Goal: Task Accomplishment & Management: Use online tool/utility

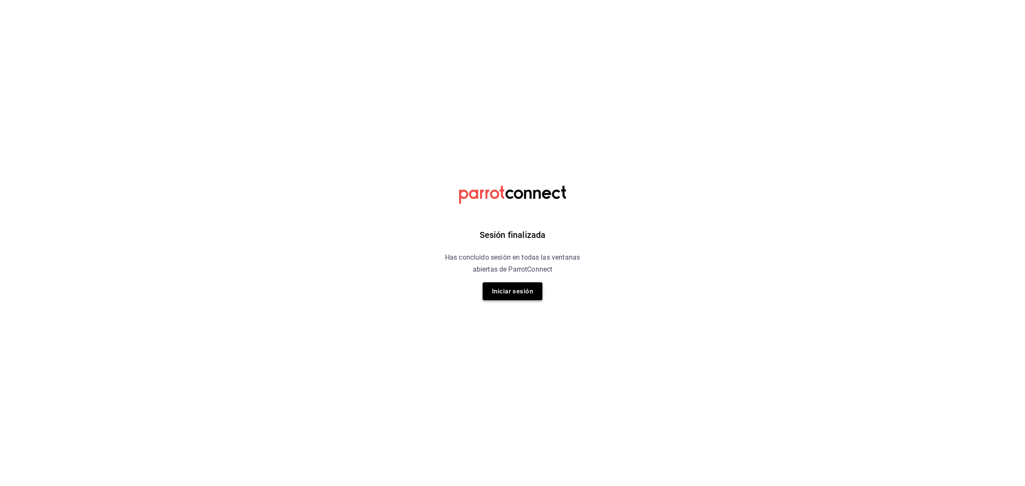
click at [534, 292] on button "Iniciar sesión" at bounding box center [512, 291] width 60 height 18
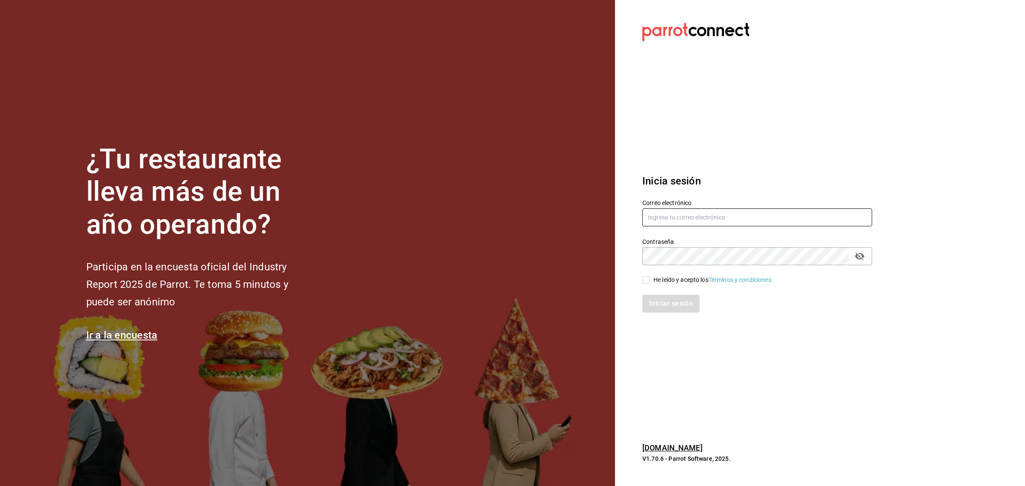
type input "[EMAIL_ADDRESS][DOMAIN_NAME]"
click at [643, 280] on input "He leído y acepto los Términos y condiciones." at bounding box center [646, 280] width 8 height 8
checkbox input "true"
click at [660, 299] on button "Iniciar sesión" at bounding box center [671, 304] width 58 height 18
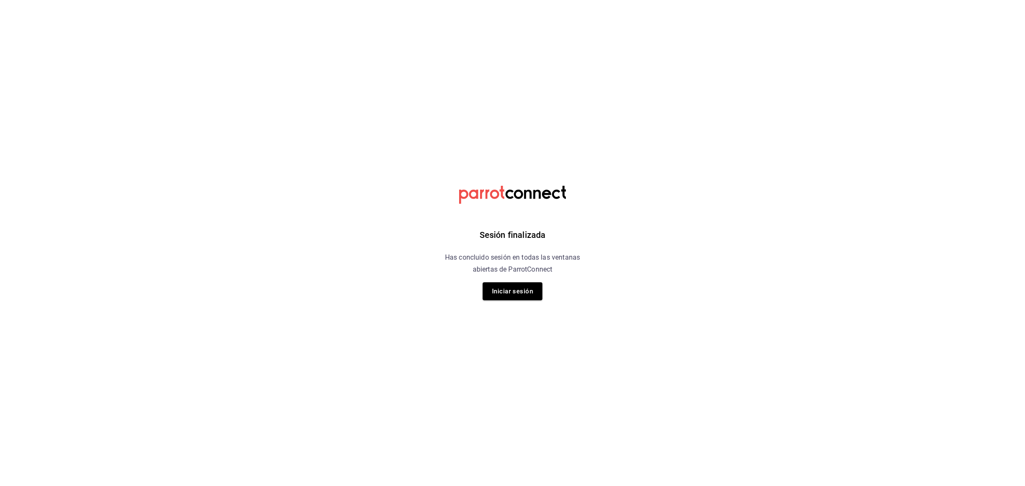
click at [545, 298] on div "Sesión finalizada Has concluido sesión en todas las ventanas abiertas de Parrot…" at bounding box center [513, 243] width 216 height 486
click at [530, 292] on button "Iniciar sesión" at bounding box center [512, 291] width 60 height 18
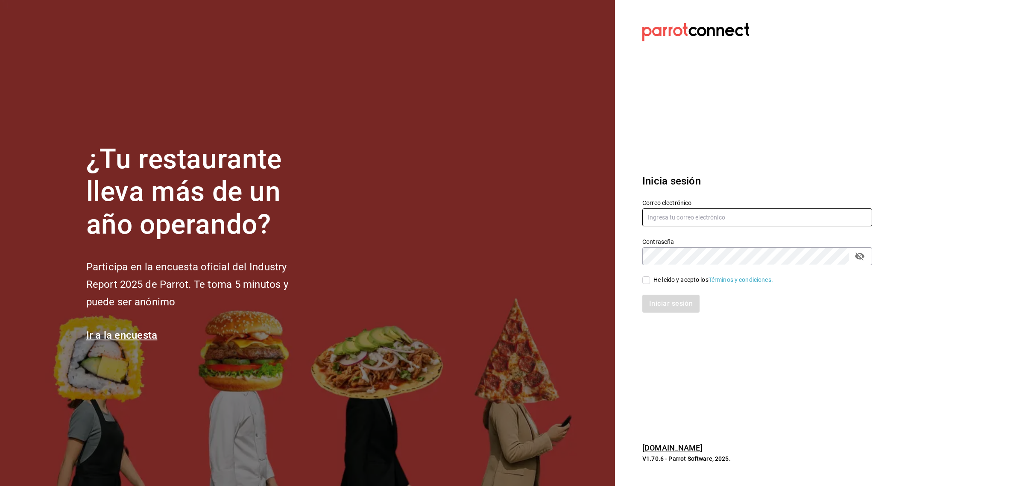
type input "[EMAIL_ADDRESS][DOMAIN_NAME]"
click at [651, 282] on span "He leído y acepto los Términos y condiciones." at bounding box center [711, 279] width 123 height 9
click at [650, 282] on input "He leído y acepto los Términos y condiciones." at bounding box center [646, 280] width 8 height 8
checkbox input "true"
click at [668, 301] on button "Iniciar sesión" at bounding box center [671, 304] width 58 height 18
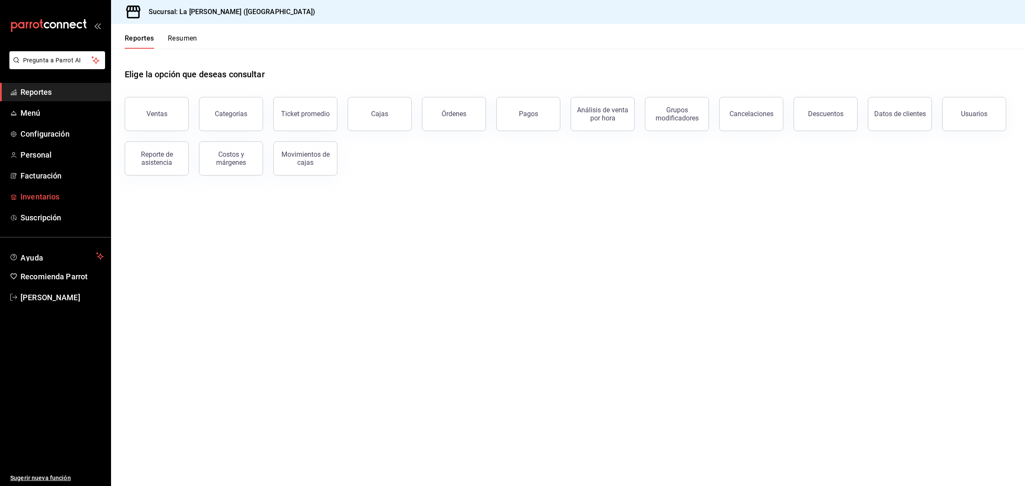
click at [35, 197] on span "Inventarios" at bounding box center [61, 197] width 83 height 12
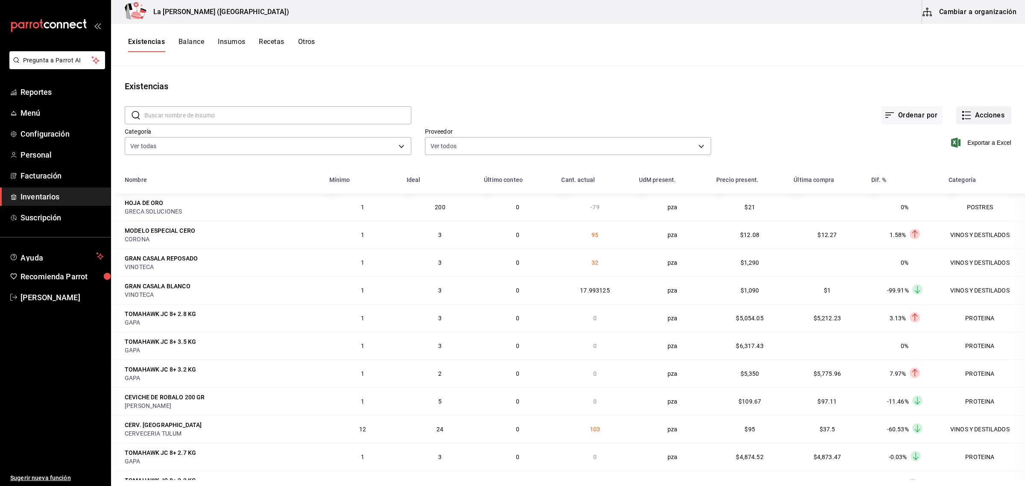
click at [996, 117] on button "Acciones" at bounding box center [983, 115] width 55 height 18
click at [948, 210] on span "Merma" at bounding box center [975, 206] width 72 height 9
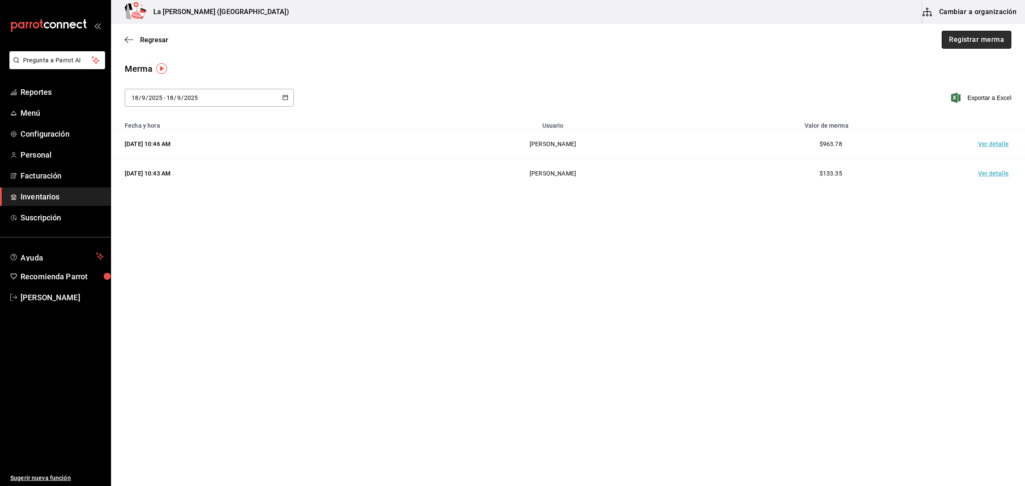
click at [973, 41] on button "Registrar merma" at bounding box center [976, 40] width 70 height 18
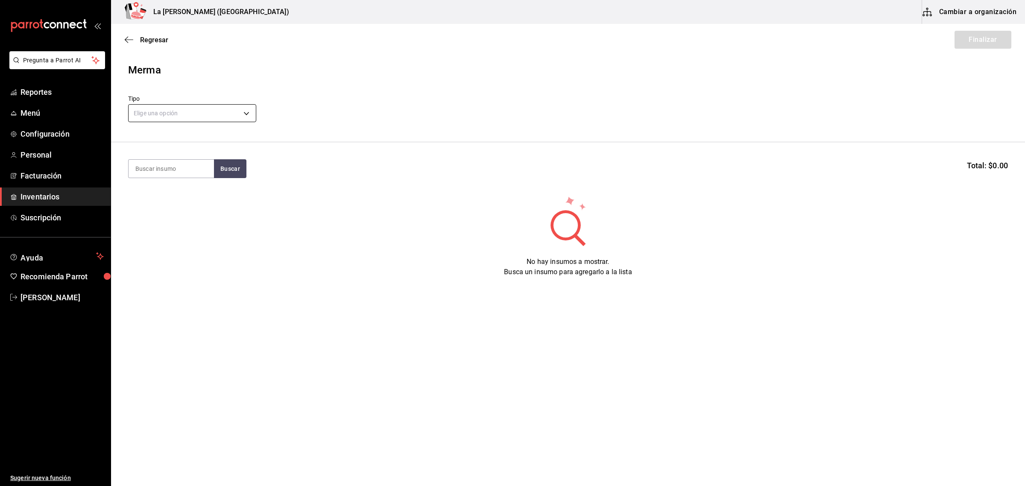
click at [217, 114] on body "Pregunta a Parrot AI Reportes Menú Configuración Personal Facturación Inventari…" at bounding box center [512, 219] width 1025 height 438
click at [189, 169] on li "Error" at bounding box center [191, 168] width 127 height 14
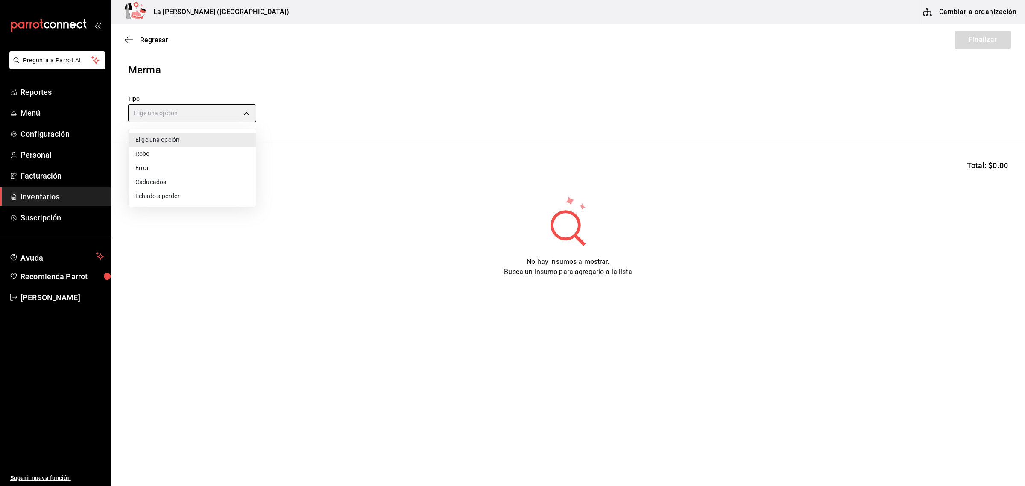
type input "ERROR"
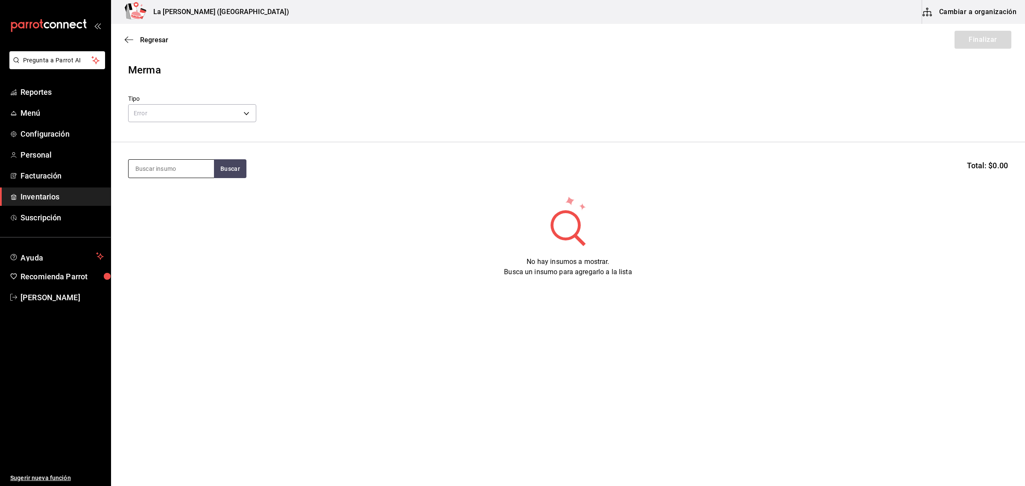
click at [201, 171] on input at bounding box center [170, 169] width 85 height 18
type input "salmo"
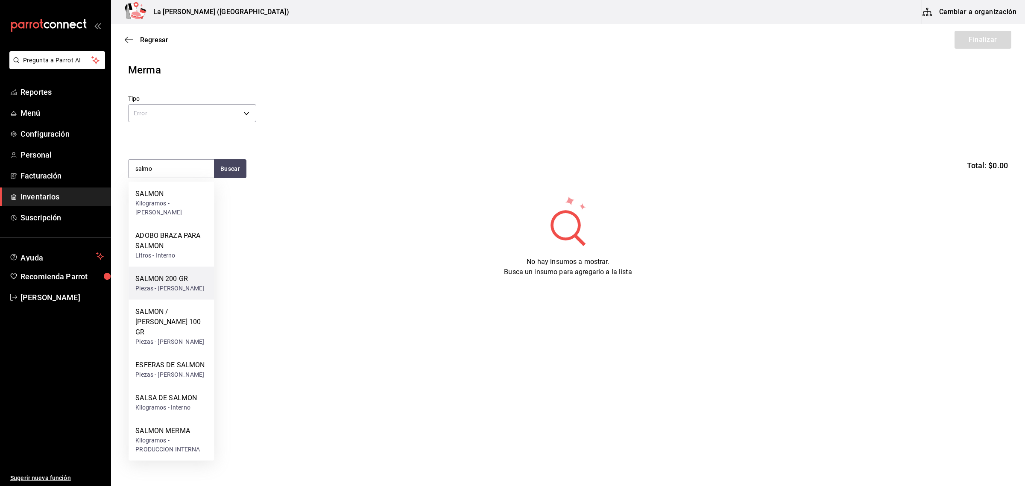
click at [191, 289] on div "Piezas - CARLOS ALFONSO TAPIA VARGAS" at bounding box center [169, 288] width 69 height 9
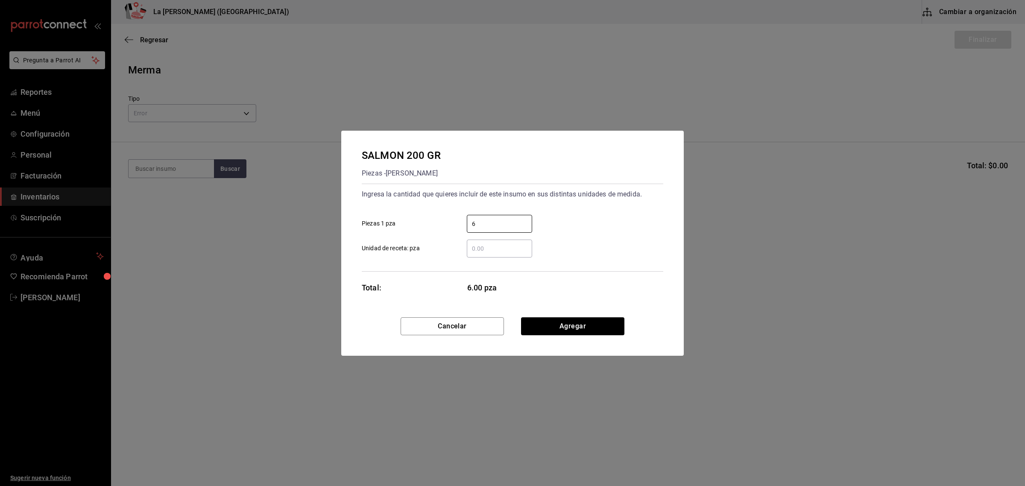
type input "6"
click button "Agregar" at bounding box center [572, 326] width 103 height 18
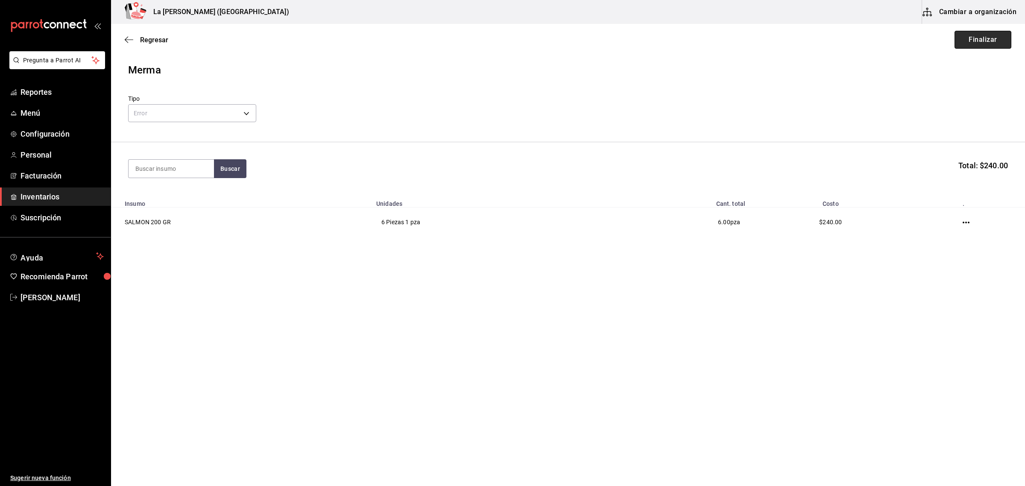
click at [997, 44] on button "Finalizar" at bounding box center [982, 40] width 57 height 18
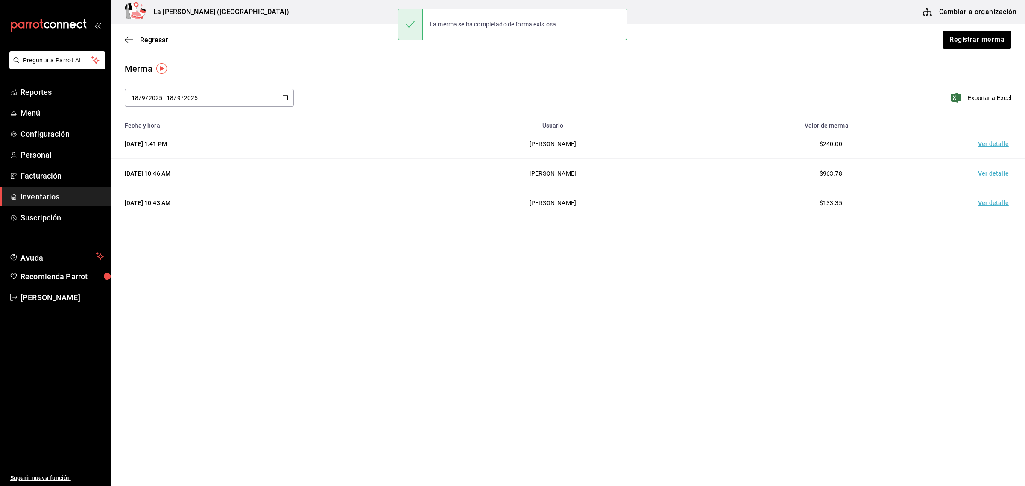
click at [993, 144] on td "Ver detalle" at bounding box center [995, 143] width 60 height 29
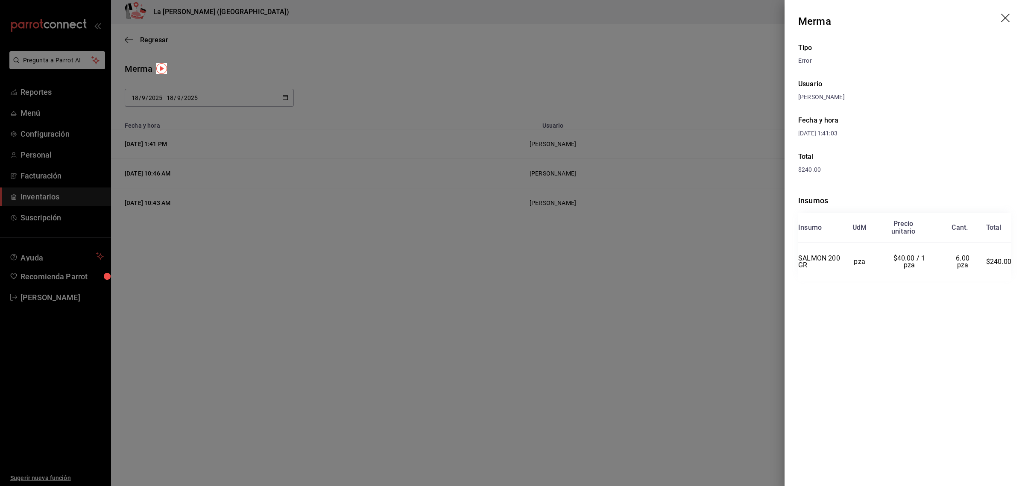
drag, startPoint x: 999, startPoint y: 20, endPoint x: 1007, endPoint y: 17, distance: 8.2
click at [999, 20] on header "Merma" at bounding box center [904, 21] width 240 height 43
click at [1011, 14] on header "Merma" at bounding box center [904, 21] width 240 height 43
click at [1006, 16] on icon "drag" at bounding box center [1005, 18] width 9 height 9
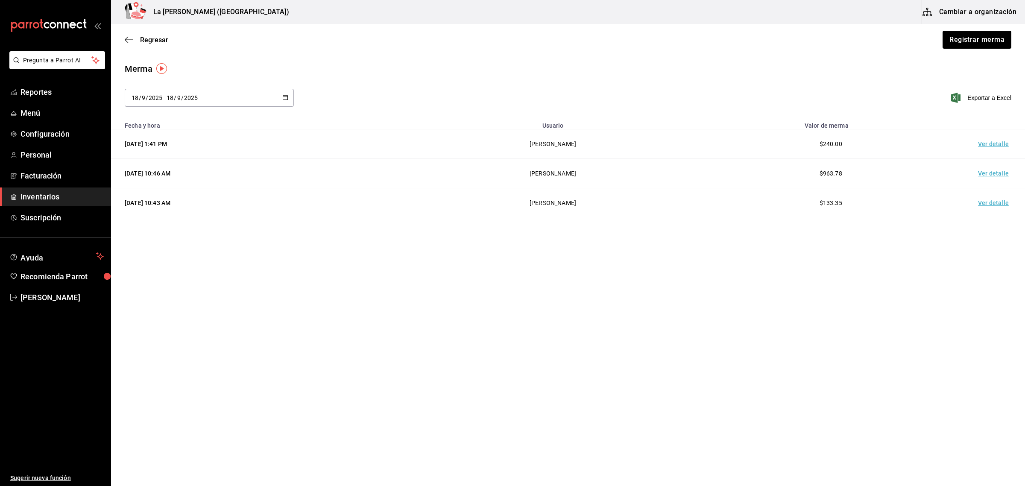
click at [54, 197] on span "Inventarios" at bounding box center [61, 197] width 83 height 12
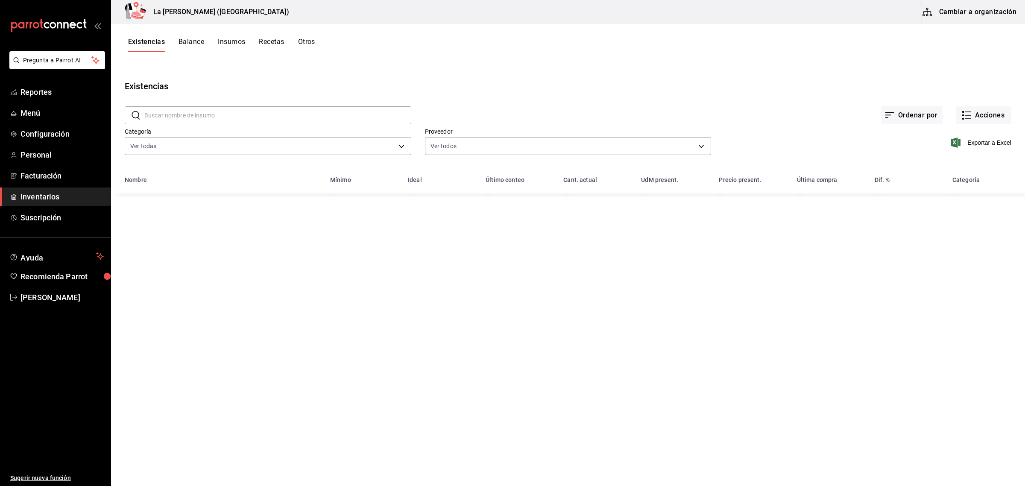
drag, startPoint x: 1000, startPoint y: 128, endPoint x: 997, endPoint y: 119, distance: 9.7
click at [999, 128] on div "Exportar a Excel" at bounding box center [861, 136] width 300 height 44
click at [997, 119] on button "Acciones" at bounding box center [983, 115] width 55 height 18
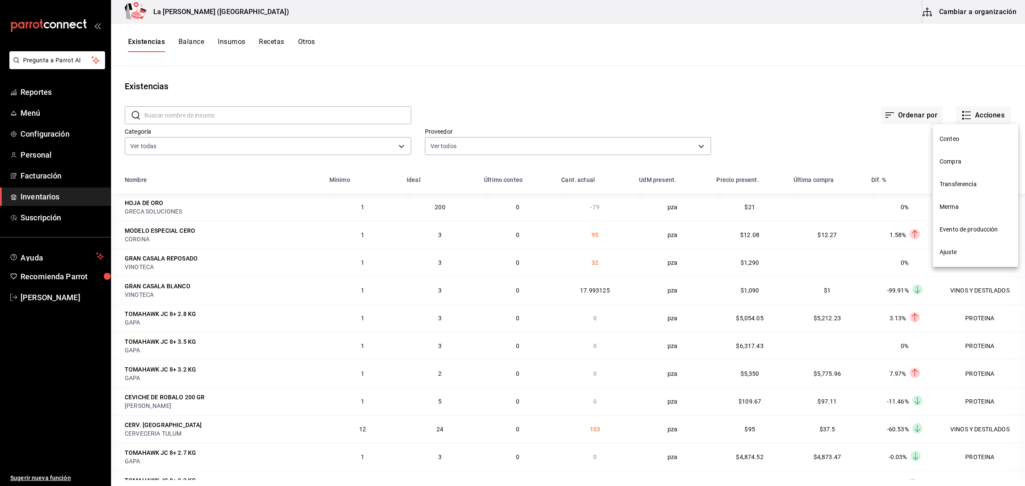
click at [965, 163] on span "Compra" at bounding box center [975, 161] width 72 height 9
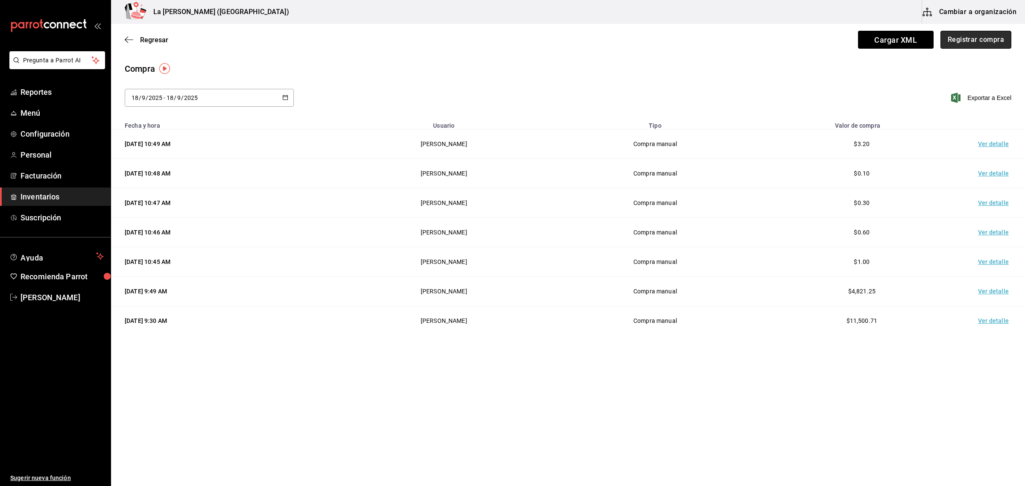
click at [994, 43] on button "Registrar compra" at bounding box center [975, 40] width 71 height 18
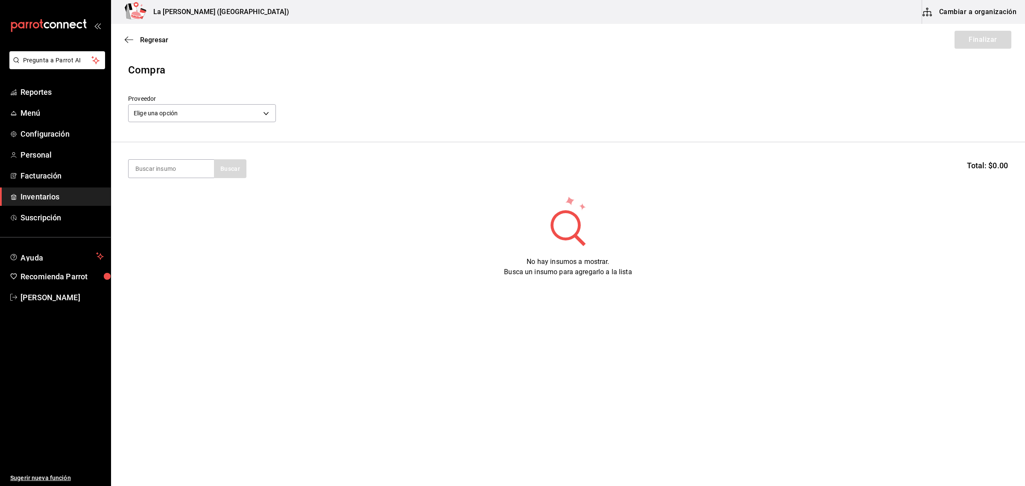
click at [222, 103] on div "Elige una opción default" at bounding box center [202, 112] width 148 height 23
click at [210, 114] on body "Pregunta a Parrot AI Reportes Menú Configuración Personal Facturación Inventari…" at bounding box center [512, 219] width 1025 height 438
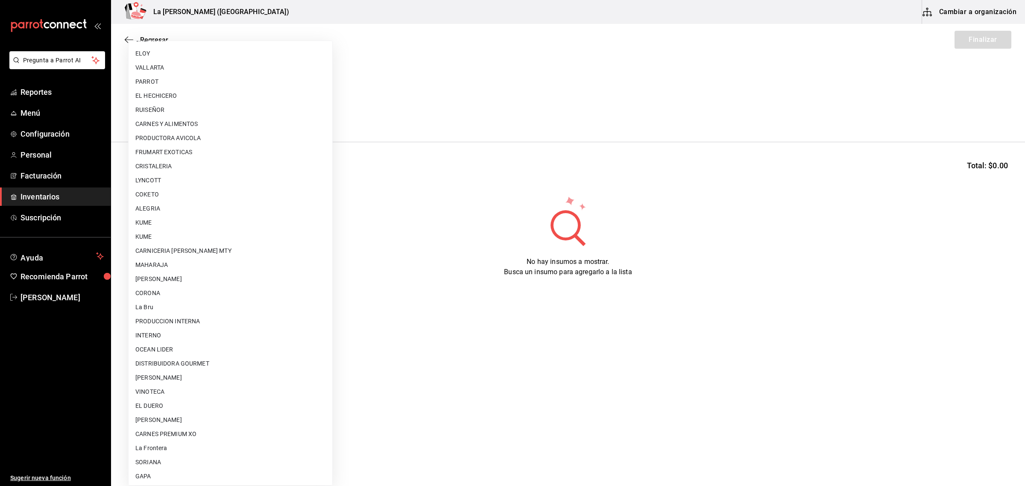
scroll to position [506, 0]
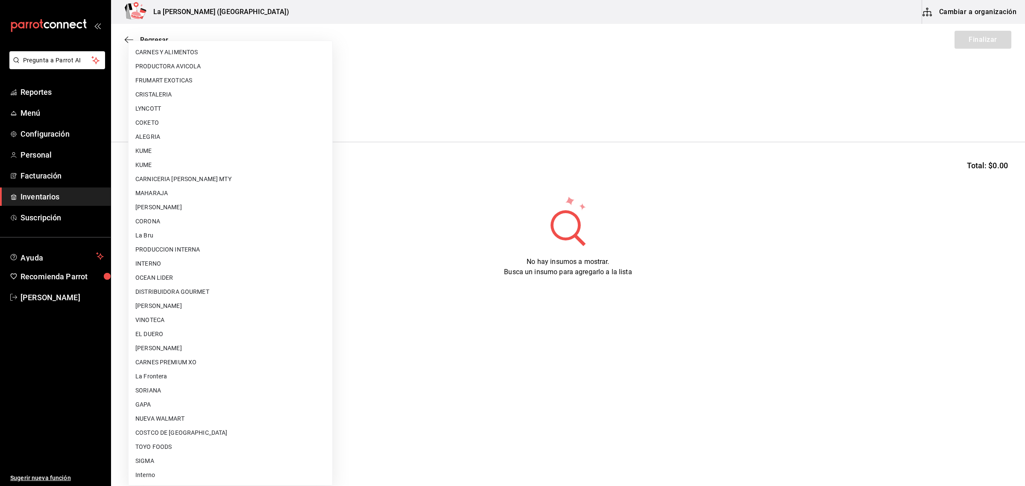
click at [214, 349] on li "CARLOS ALFONSO TAPIA VARGAS" at bounding box center [230, 348] width 204 height 14
type input "315b81d5-d420-441a-a150-3d316ba9d60a"
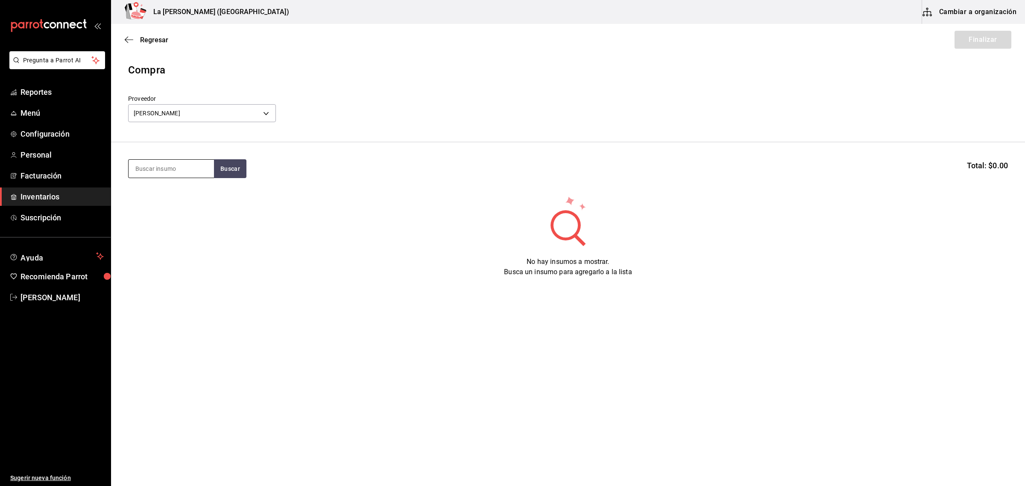
click at [178, 175] on input at bounding box center [170, 169] width 85 height 18
type input "esferas"
click at [176, 207] on div "Piezas - CARLOS ALFONSO TAPIA VARGAS" at bounding box center [169, 203] width 69 height 9
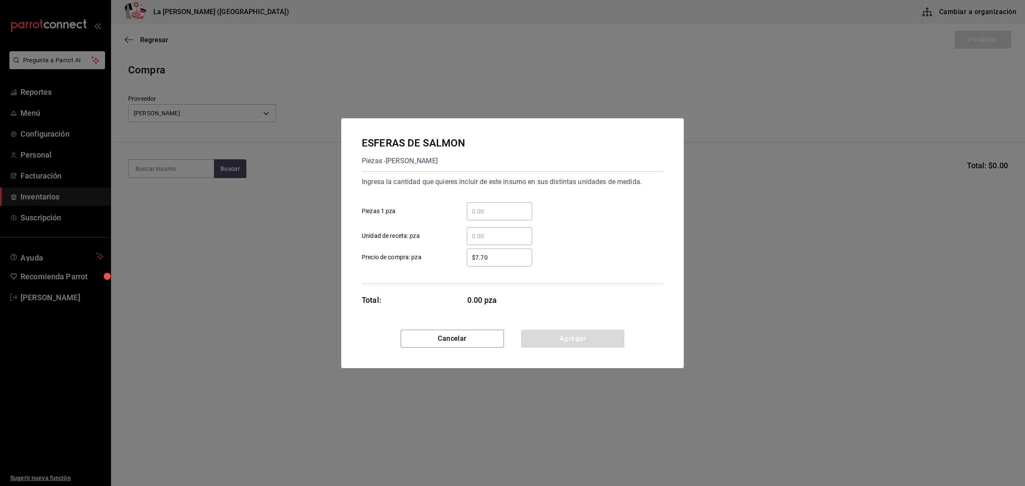
click at [494, 224] on div "​ Unidad de receta: pza" at bounding box center [509, 232] width 308 height 25
click at [502, 206] on input "​ Piezas 1 pza" at bounding box center [499, 211] width 65 height 10
type input "90"
type input "$0.1"
click button "Agregar" at bounding box center [572, 339] width 103 height 18
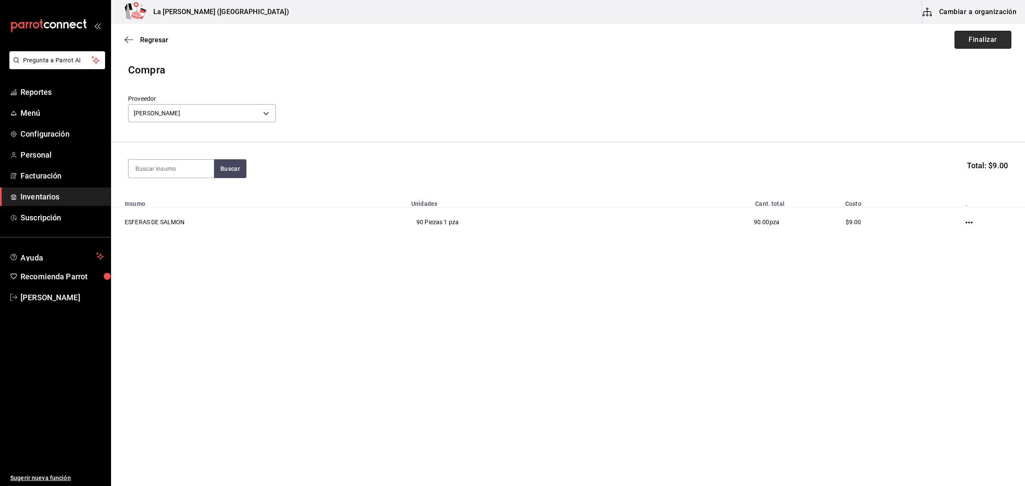
click at [968, 39] on button "Finalizar" at bounding box center [982, 40] width 57 height 18
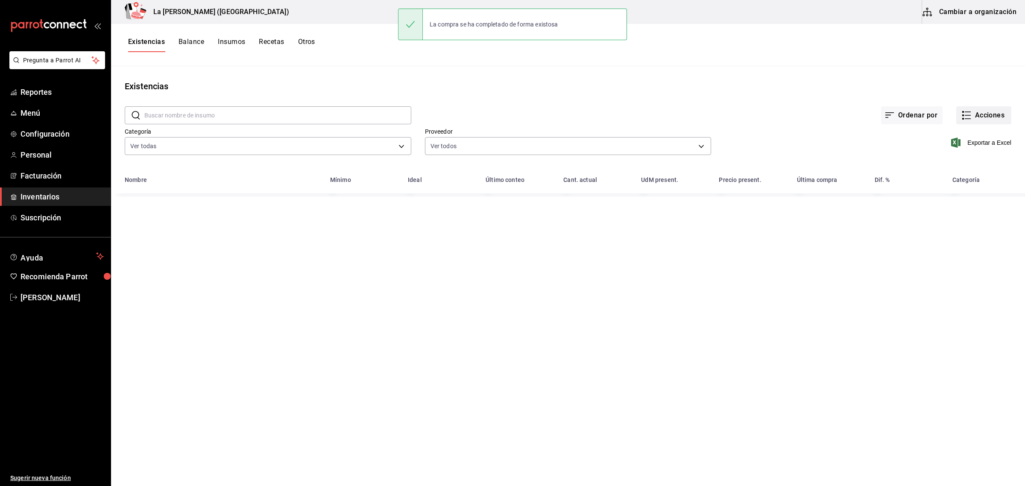
click at [980, 118] on button "Acciones" at bounding box center [983, 115] width 55 height 18
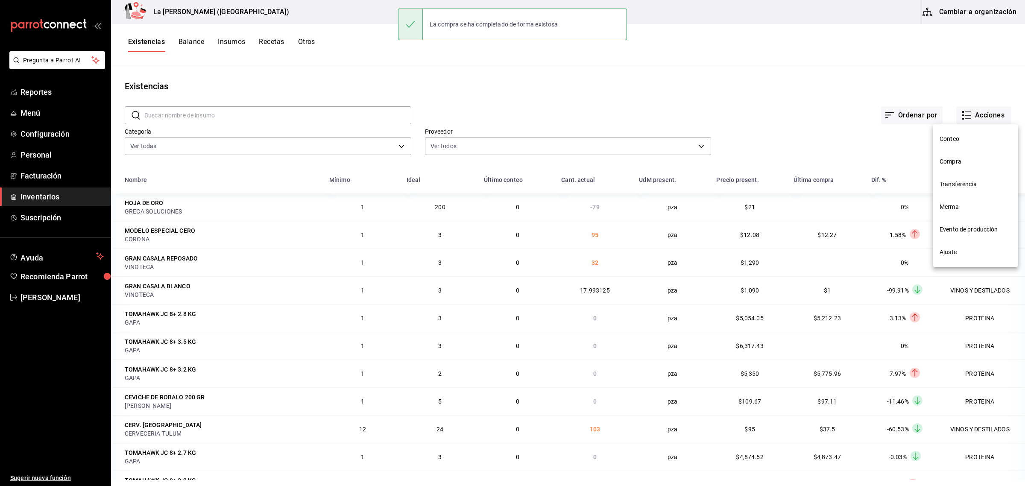
click at [961, 161] on span "Compra" at bounding box center [975, 161] width 72 height 9
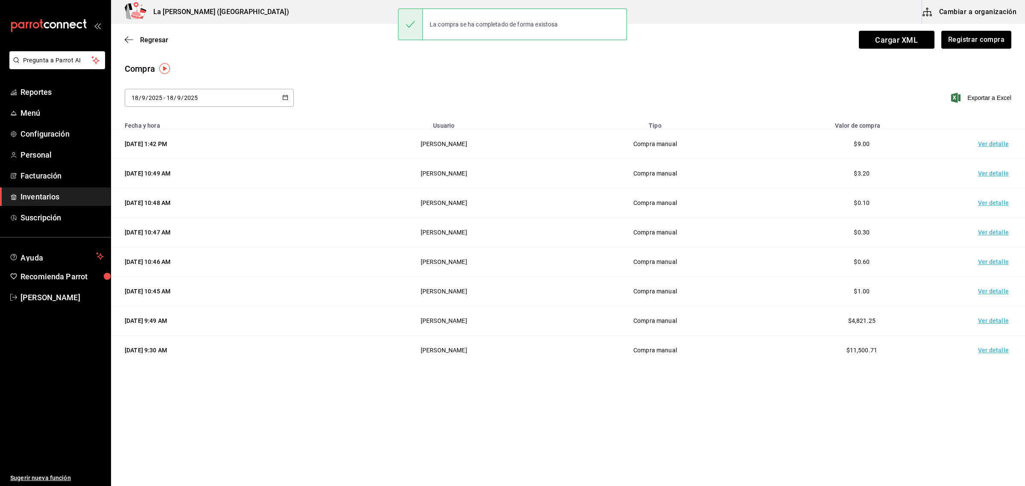
click at [992, 143] on td "Ver detalle" at bounding box center [995, 143] width 60 height 29
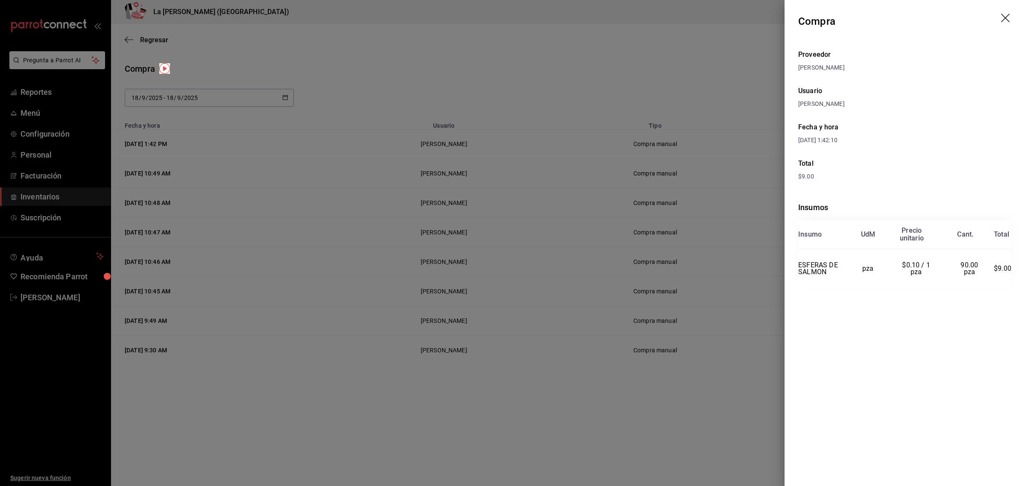
click at [1007, 19] on icon "drag" at bounding box center [1006, 19] width 10 height 10
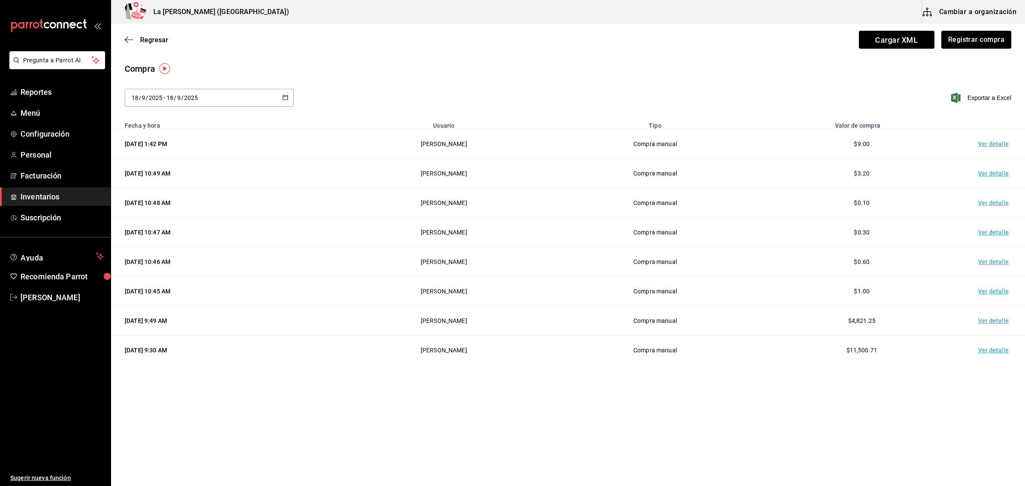
click at [41, 201] on span "Inventarios" at bounding box center [61, 197] width 83 height 12
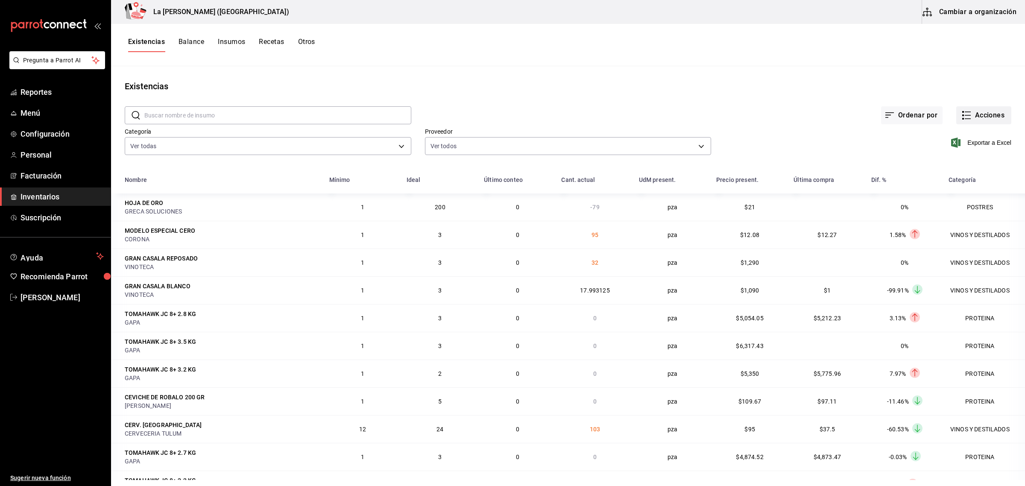
click at [986, 110] on button "Acciones" at bounding box center [983, 115] width 55 height 18
click at [952, 68] on div at bounding box center [512, 243] width 1025 height 486
click at [142, 144] on body "Pregunta a Parrot AI Reportes Menú Configuración Personal Facturación Inventari…" at bounding box center [512, 240] width 1025 height 480
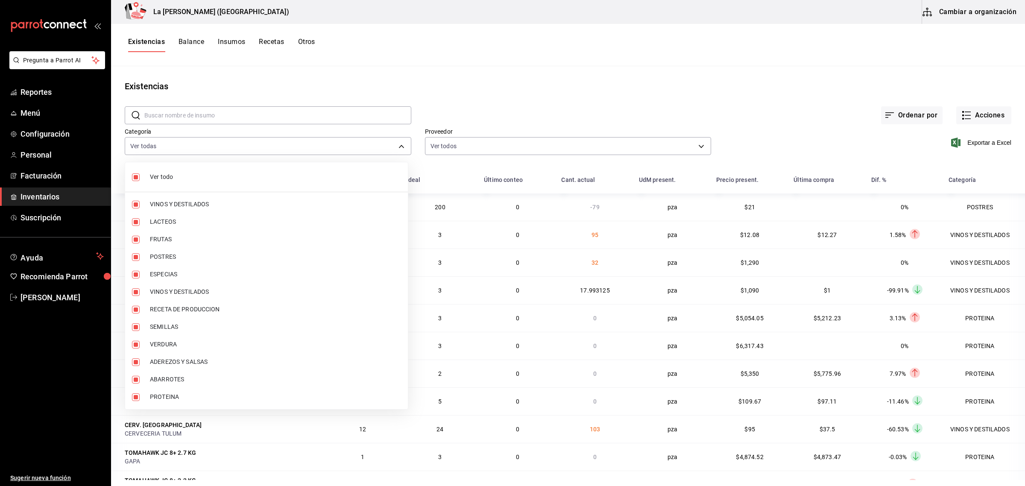
click at [152, 184] on li "Ver todo" at bounding box center [266, 177] width 283 height 23
checkbox input "false"
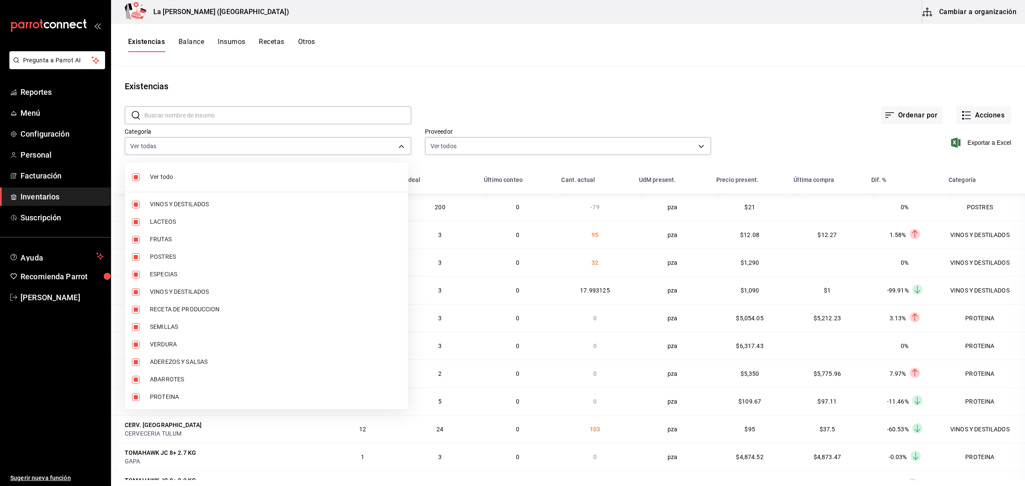
checkbox input "false"
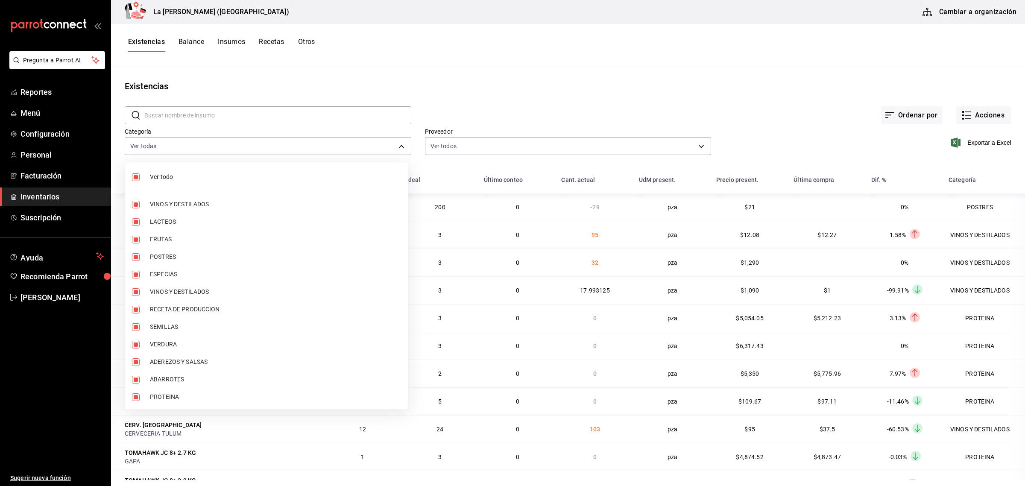
checkbox input "false"
click at [161, 391] on li "PROTEINA" at bounding box center [266, 397] width 283 height 18
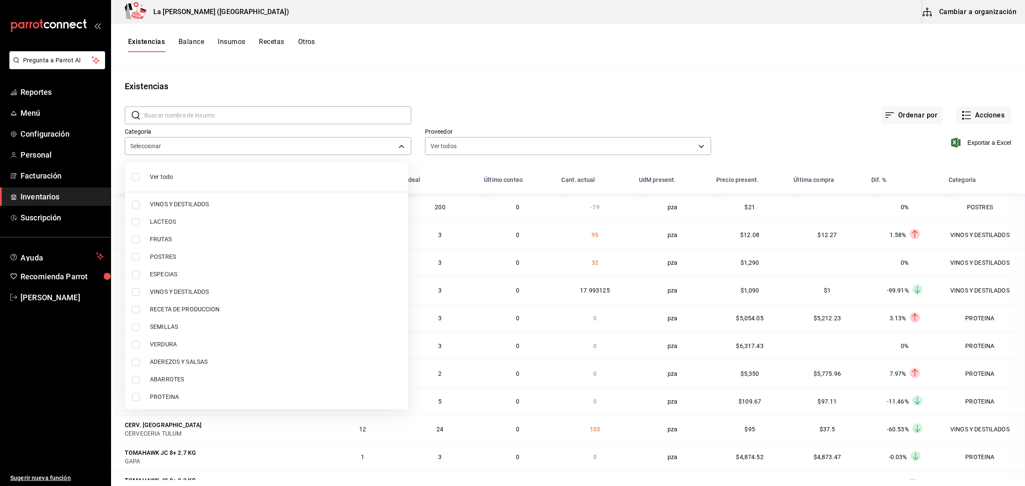
type input "89020659-a685-42c8-84d5-b1543ef933a3"
checkbox input "true"
click at [172, 257] on span "POSTRES" at bounding box center [275, 256] width 251 height 9
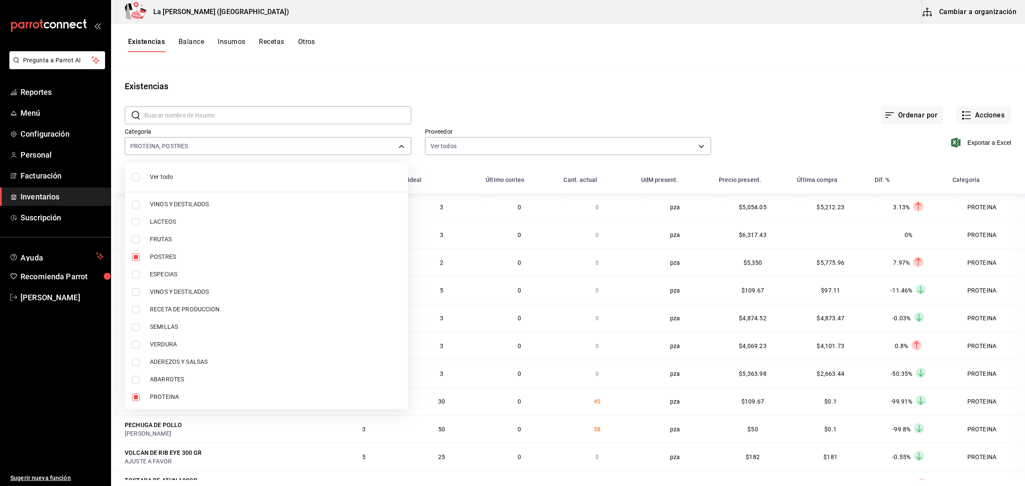
type input "89020659-a685-42c8-84d5-b1543ef933a3,300b8f87-2b59-439f-b980-3e97300322fa"
checkbox input "true"
click at [987, 141] on div at bounding box center [512, 243] width 1025 height 486
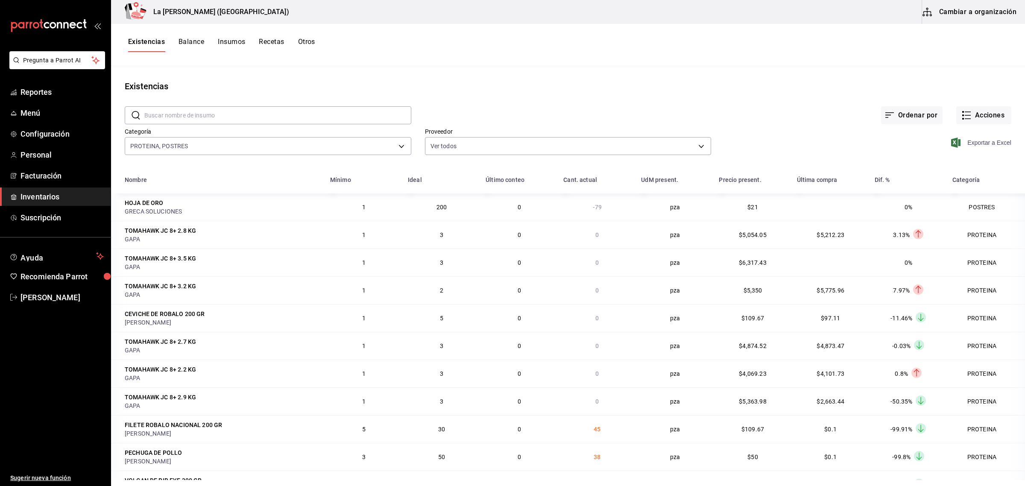
click at [985, 141] on span "Exportar a Excel" at bounding box center [981, 142] width 58 height 10
